Goal: Browse casually

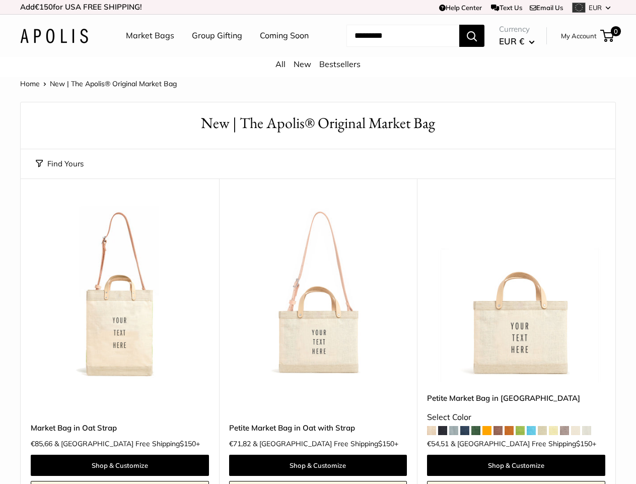
click at [318, 7] on td "Help Center Text Us Email Us *** *** *** *** *** *** *** *** *** *** *** EUR US…" at bounding box center [440, 7] width 353 height 14
click at [318, 52] on nav "Market Bags Group Gifting Coming Soon" at bounding box center [226, 36] width 241 height 32
click at [215, 52] on ul "Market Bags Group Gifting Coming Soon" at bounding box center [226, 36] width 201 height 32
click at [391, 47] on input "Search..." at bounding box center [403, 36] width 113 height 22
click at [59, 171] on button "Find Yours" at bounding box center [60, 164] width 48 height 14
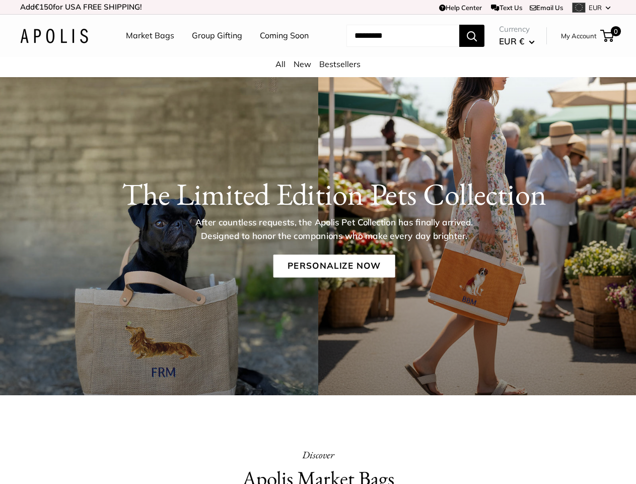
click at [318, 242] on p "After countless requests, the Apolis Pet Collection has finally arrived. Design…" at bounding box center [333, 229] width 311 height 27
click at [318, 7] on td "Help Center Text Us Email Us *** *** *** *** *** *** *** *** *** *** *** EUR US…" at bounding box center [440, 7] width 353 height 14
click at [318, 52] on nav "Market Bags Group Gifting Coming Soon" at bounding box center [226, 36] width 241 height 32
click at [215, 52] on ul "Market Bags Group Gifting Coming Soon" at bounding box center [226, 36] width 201 height 32
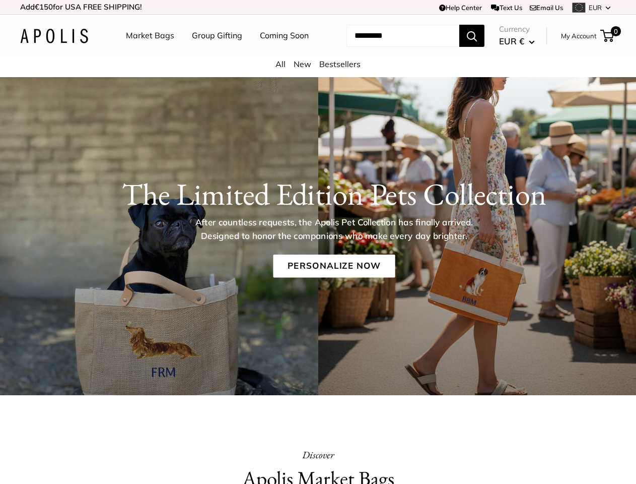
click at [391, 47] on input "Search..." at bounding box center [403, 36] width 113 height 22
click at [318, 242] on p "After countless requests, the Apolis Pet Collection has finally arrived. Design…" at bounding box center [333, 229] width 311 height 27
